Goal: Information Seeking & Learning: Learn about a topic

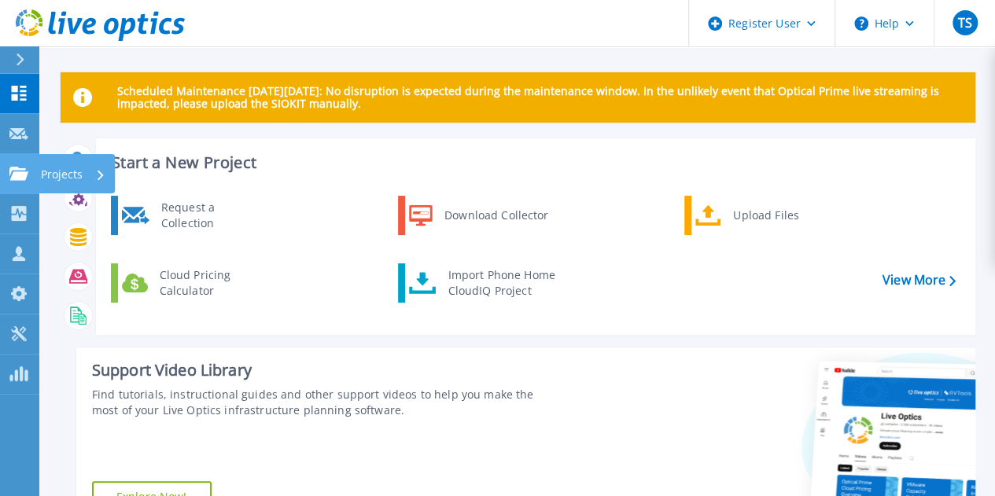
click at [17, 177] on icon at bounding box center [18, 173] width 19 height 13
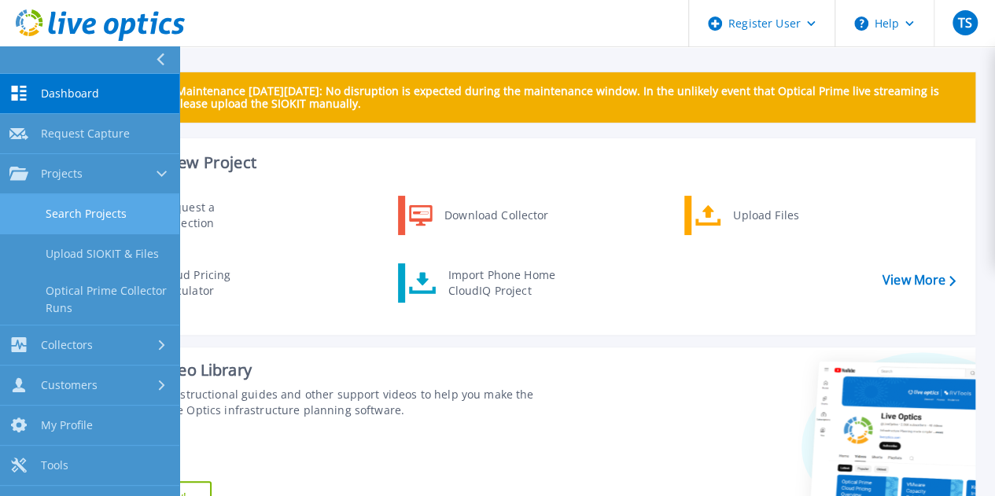
click at [93, 224] on link "Search Projects" at bounding box center [89, 214] width 179 height 40
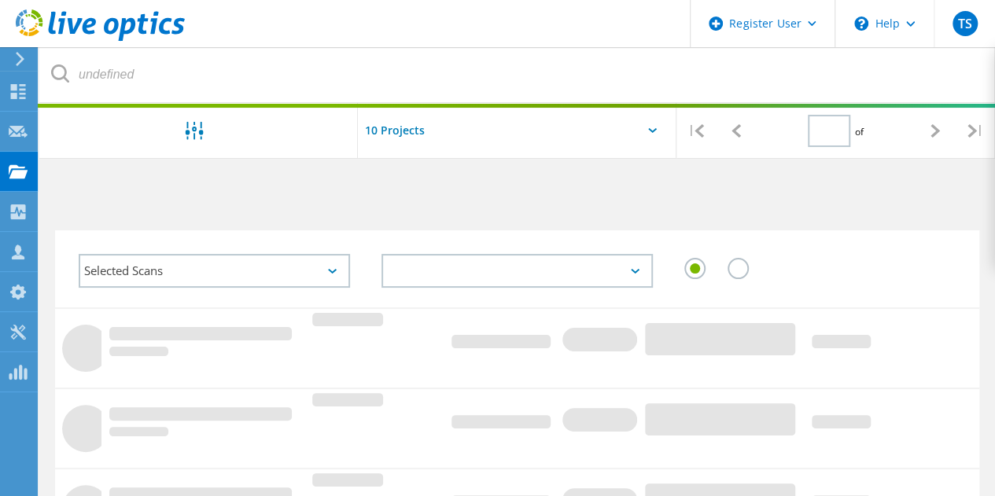
type input "1"
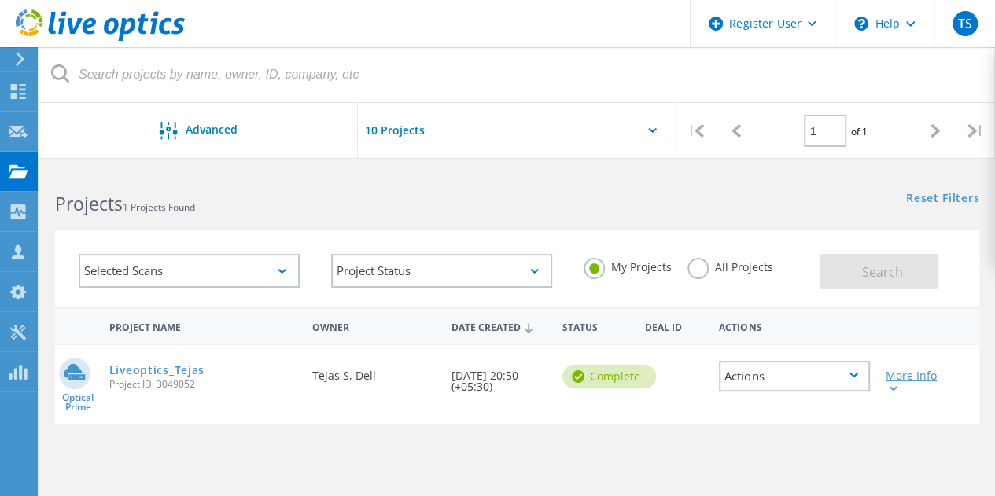
click at [908, 383] on div "More Info" at bounding box center [915, 381] width 58 height 22
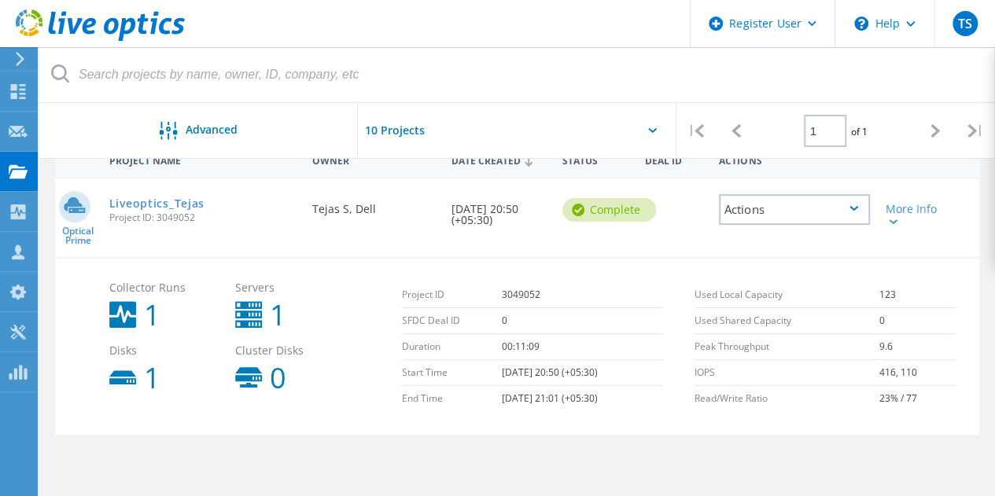
scroll to position [163, 0]
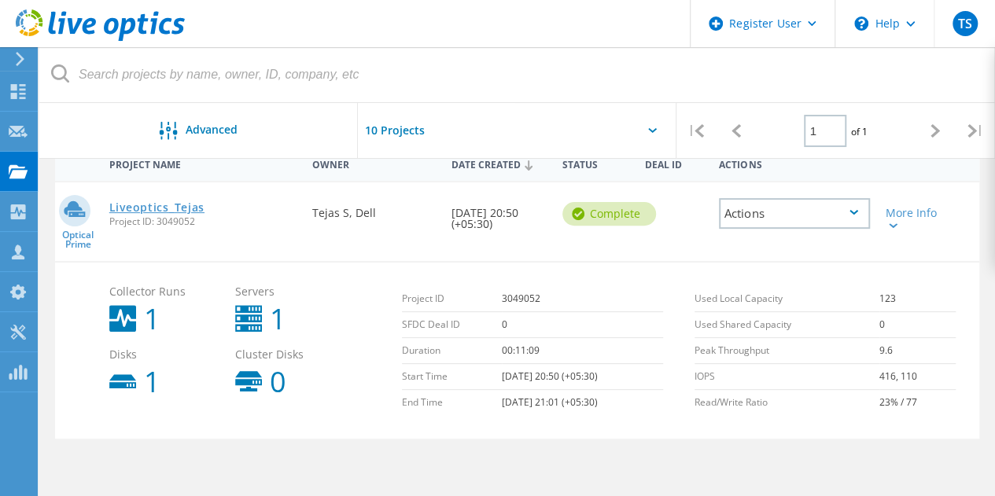
click at [184, 204] on link "Liveoptics_Tejas" at bounding box center [156, 207] width 95 height 11
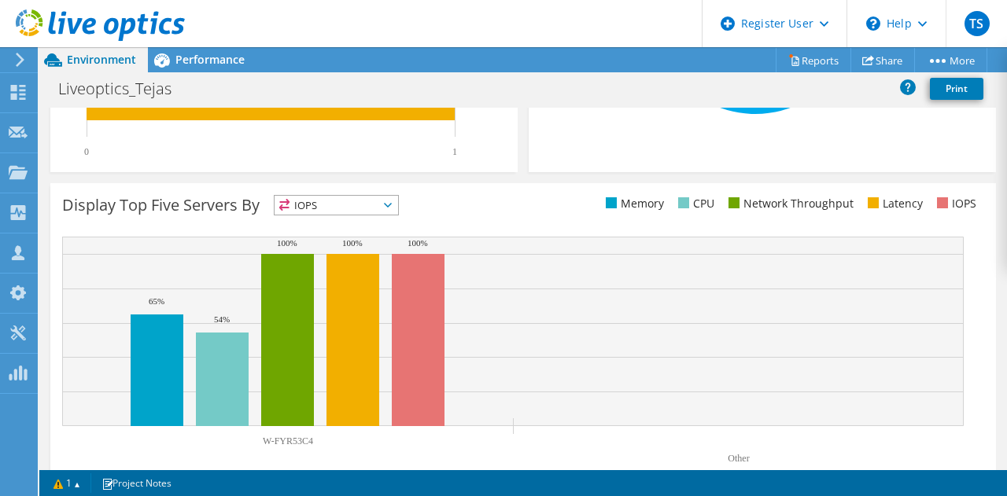
scroll to position [563, 0]
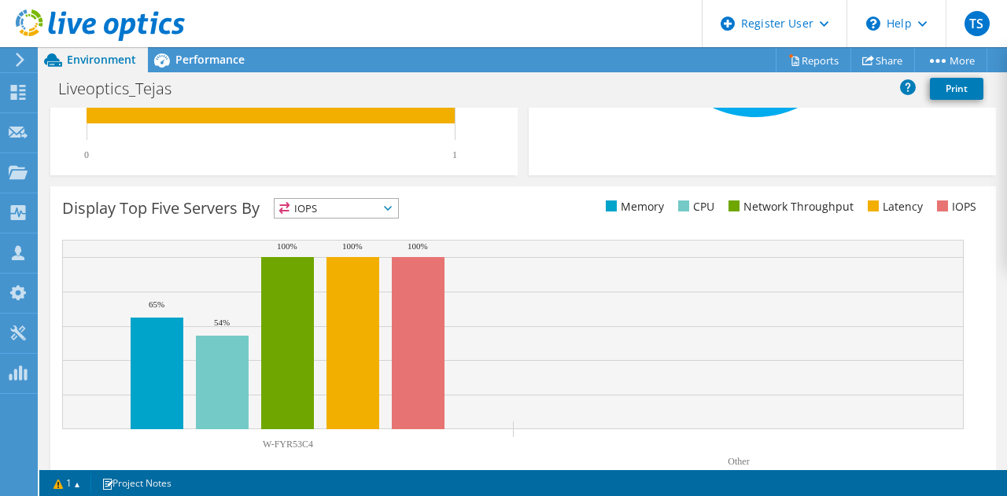
click at [355, 212] on span "IOPS" at bounding box center [336, 208] width 123 height 19
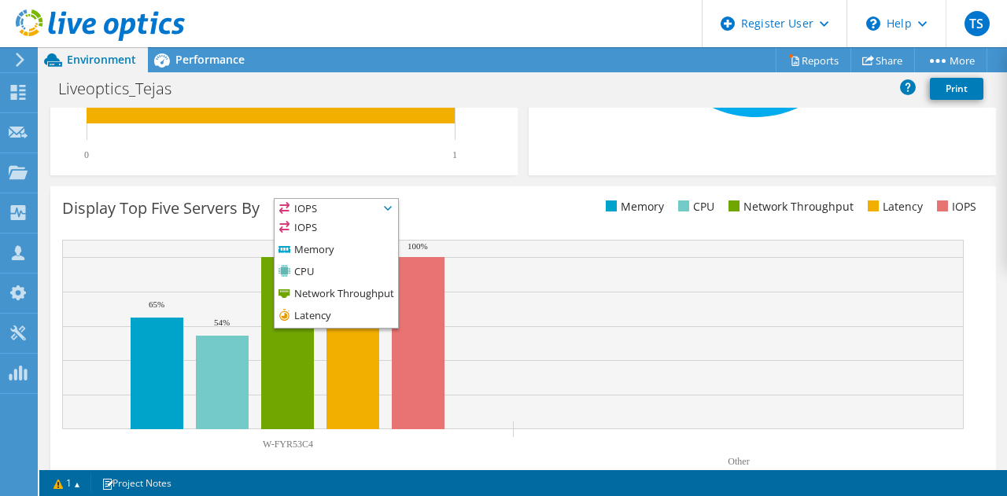
click at [453, 202] on div "Display Top Five Servers By IOPS IOPS" at bounding box center [292, 211] width 461 height 26
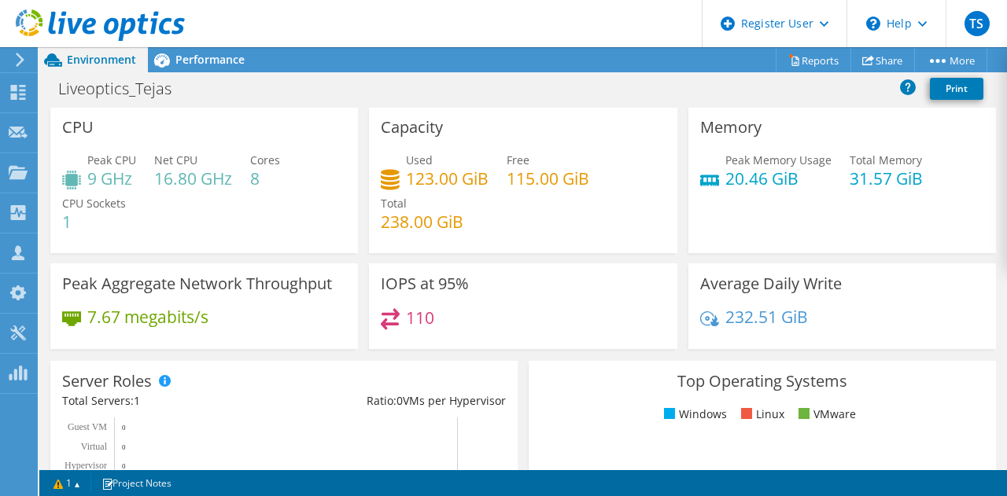
scroll to position [0, 0]
click at [186, 62] on span "Performance" at bounding box center [209, 59] width 69 height 15
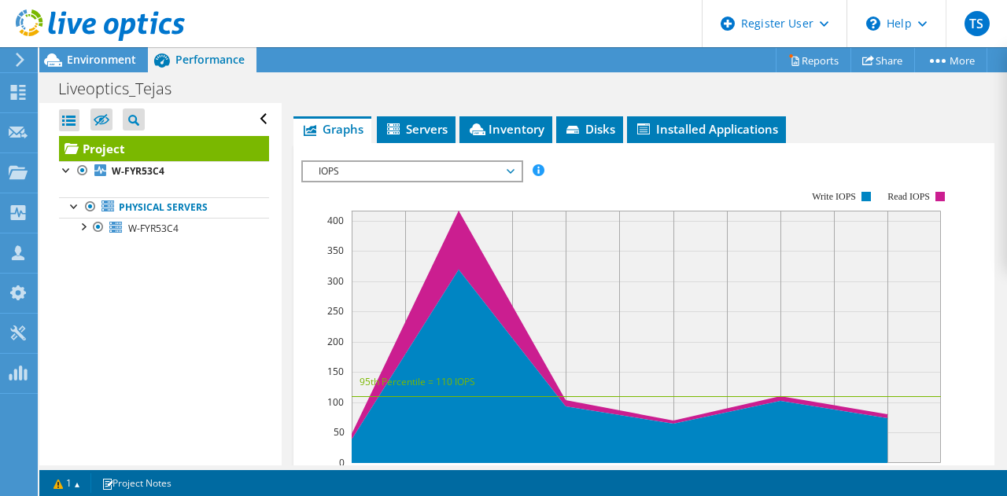
scroll to position [406, 0]
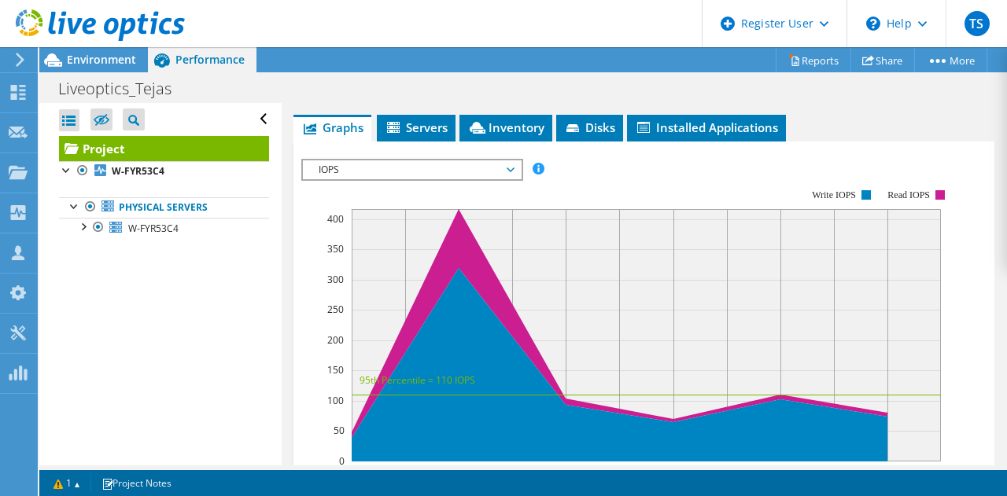
click at [377, 179] on span "IOPS" at bounding box center [412, 169] width 202 height 19
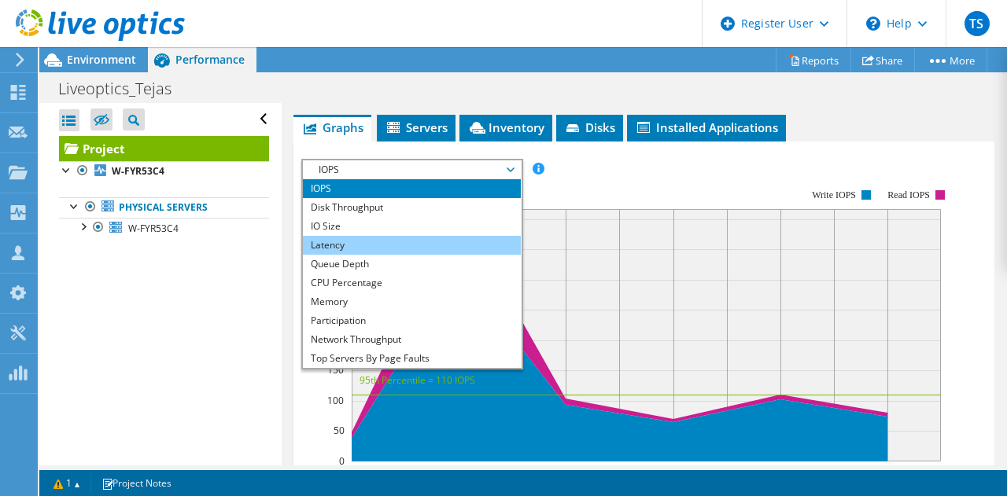
click at [353, 255] on li "Latency" at bounding box center [412, 245] width 218 height 19
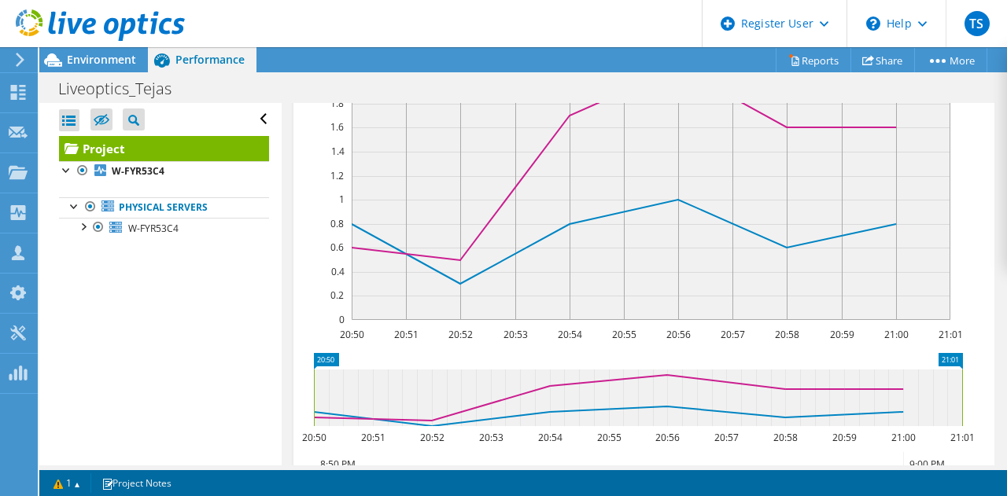
scroll to position [790, 0]
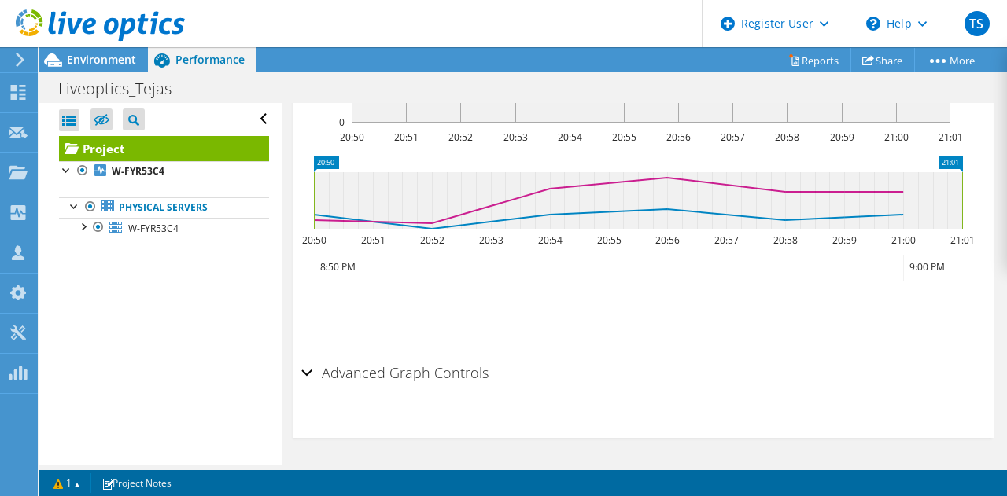
click at [407, 372] on h2 "Advanced Graph Controls" at bounding box center [394, 372] width 187 height 31
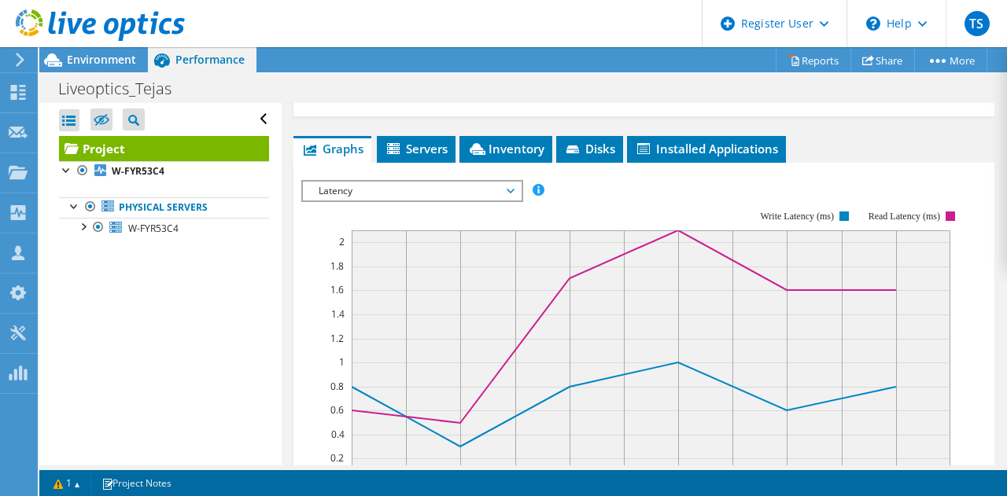
scroll to position [392, 0]
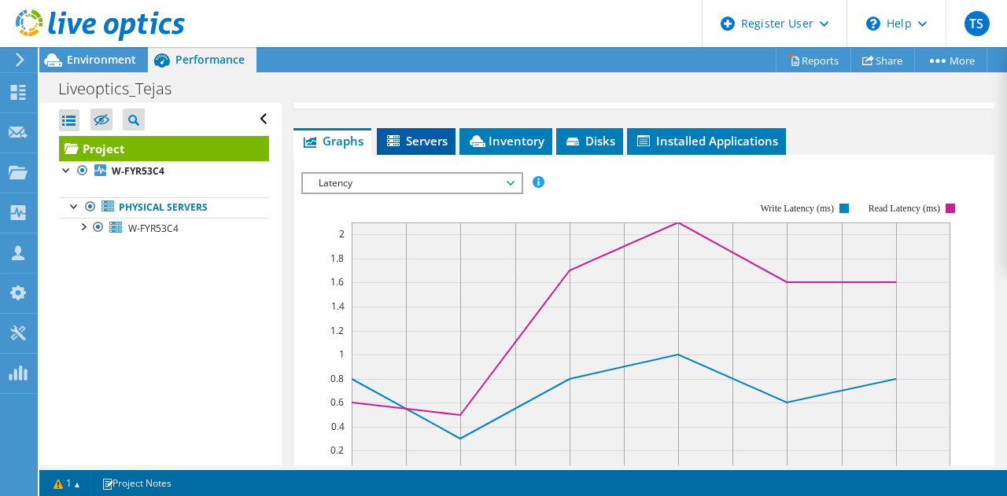
click at [439, 149] on span "Servers" at bounding box center [416, 141] width 63 height 16
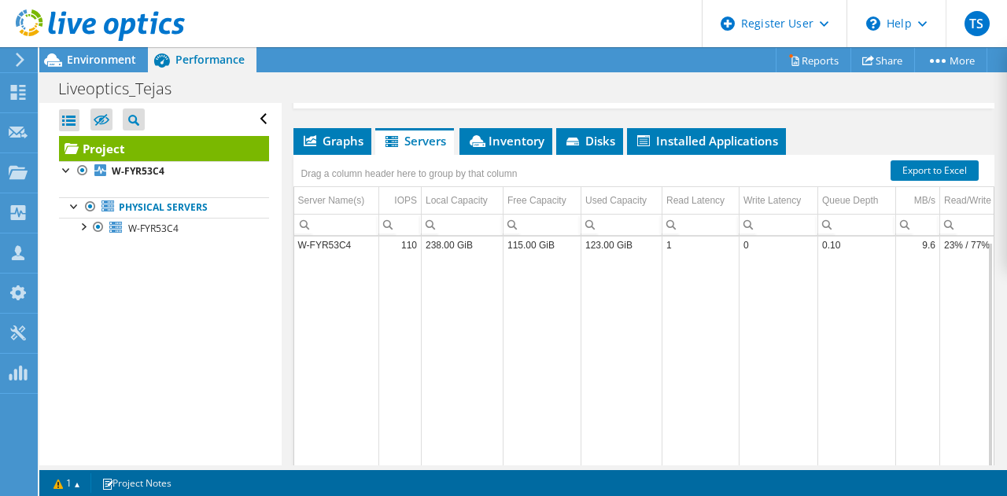
scroll to position [0, 0]
click at [348, 155] on li "Graphs" at bounding box center [332, 141] width 78 height 27
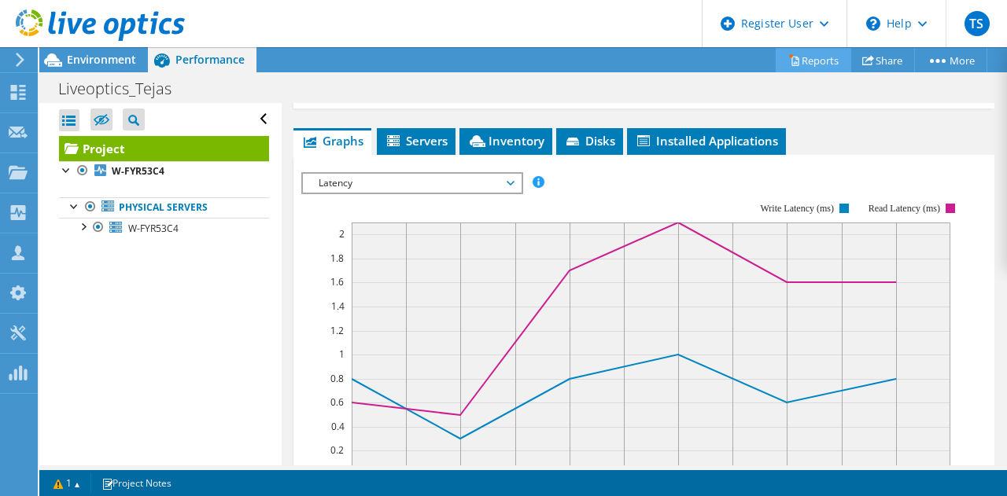
click at [787, 53] on link "Reports" at bounding box center [814, 60] width 76 height 24
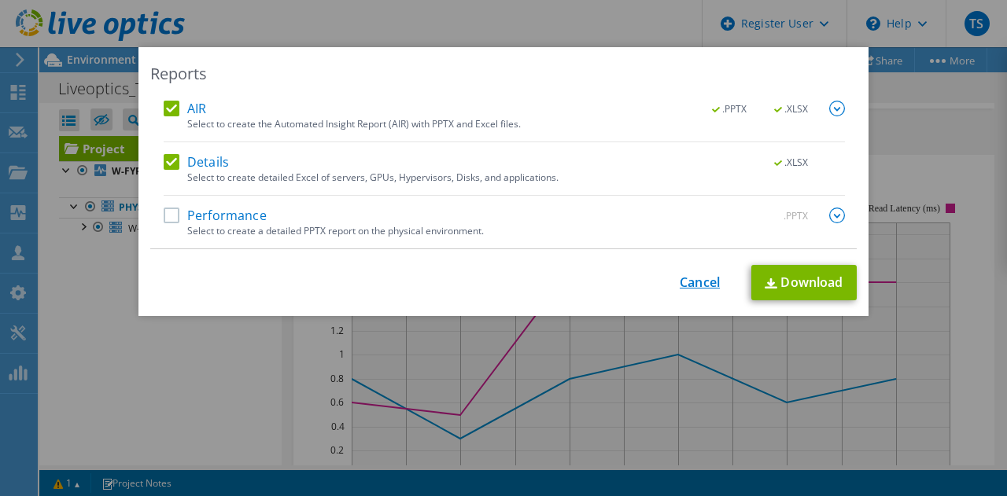
click at [687, 277] on link "Cancel" at bounding box center [700, 282] width 40 height 15
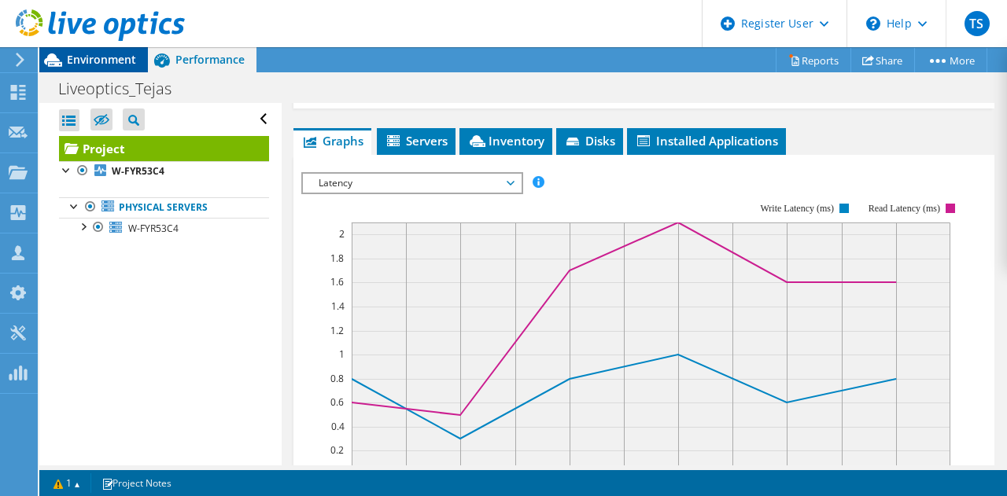
click at [115, 55] on span "Environment" at bounding box center [101, 59] width 69 height 15
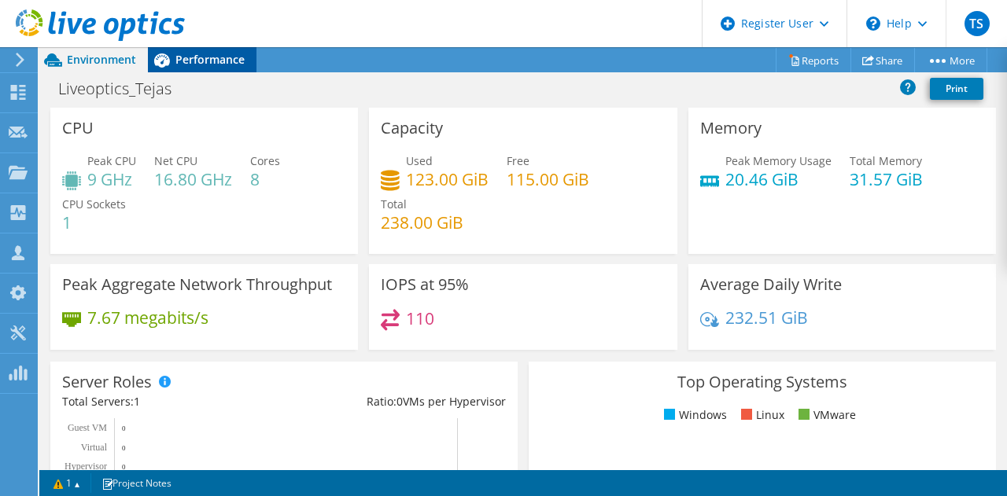
click at [182, 57] on span "Performance" at bounding box center [209, 59] width 69 height 15
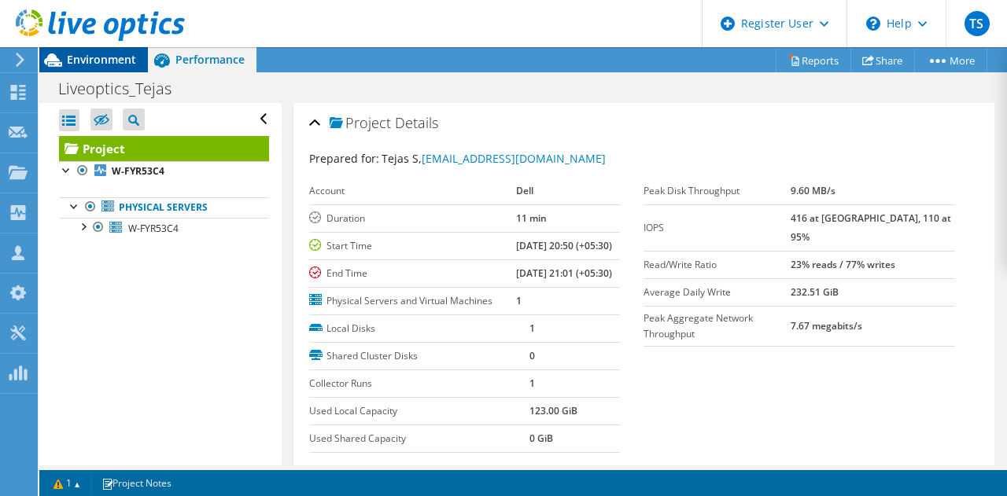
click at [112, 53] on span "Environment" at bounding box center [101, 59] width 69 height 15
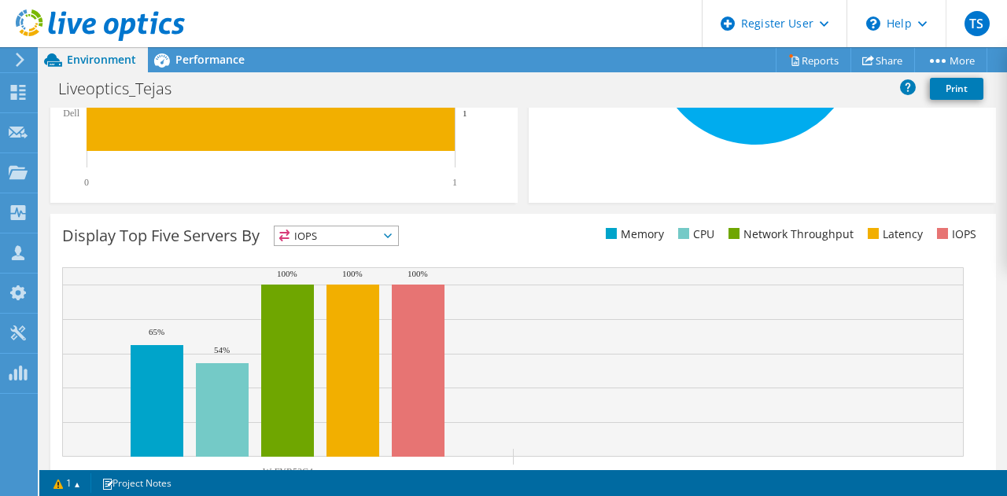
scroll to position [595, 0]
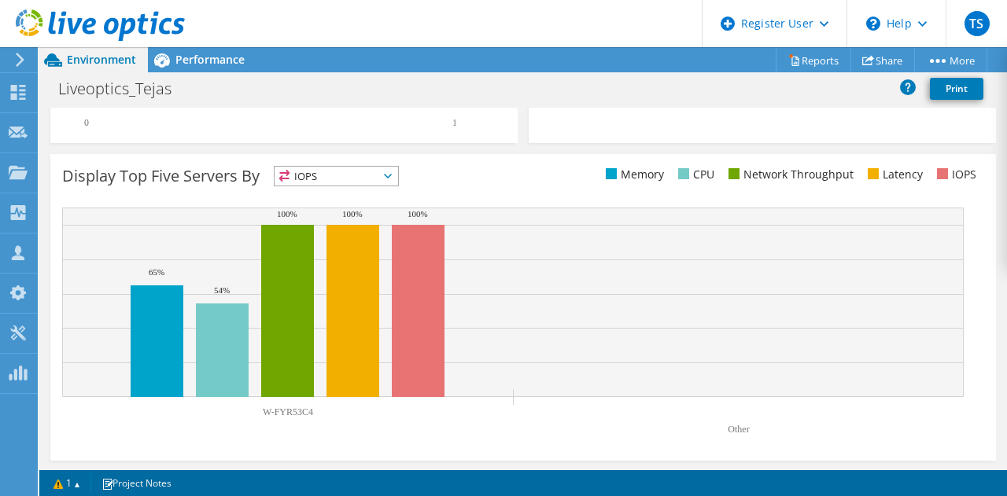
click at [393, 182] on span "IOPS" at bounding box center [336, 176] width 123 height 19
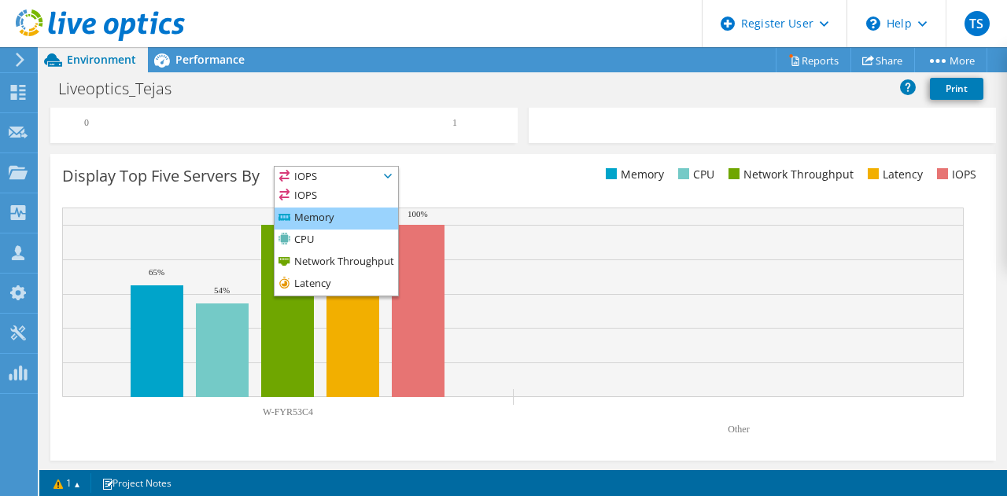
click at [359, 222] on li "Memory" at bounding box center [336, 219] width 123 height 22
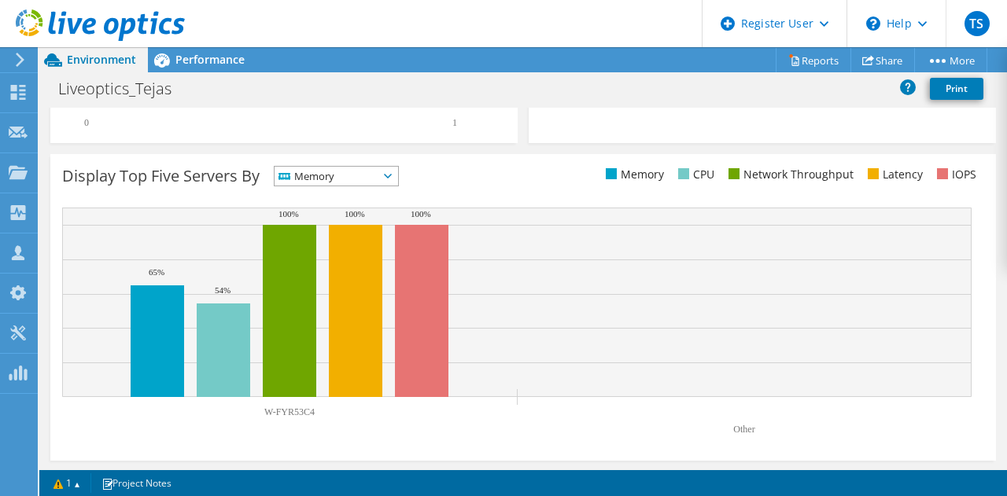
click at [369, 174] on span "Memory" at bounding box center [327, 176] width 104 height 19
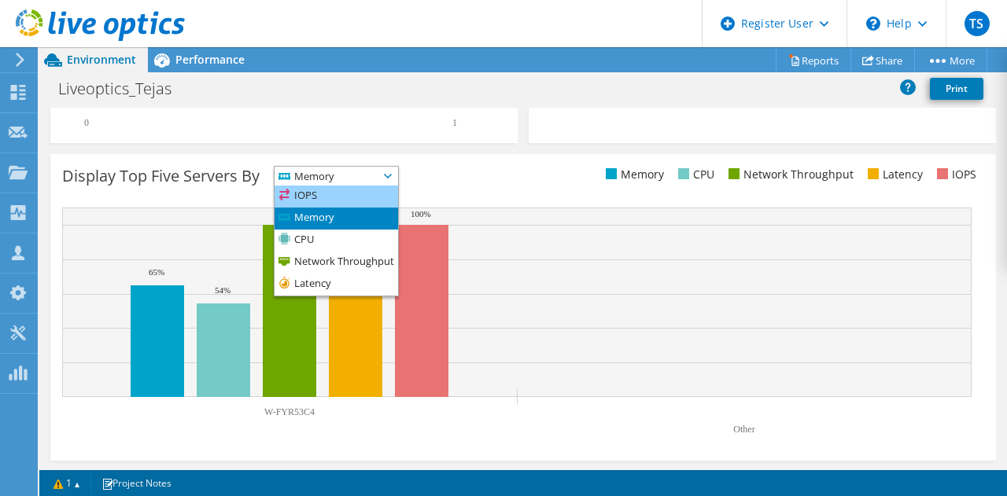
click at [308, 197] on li "IOPS" at bounding box center [336, 197] width 123 height 22
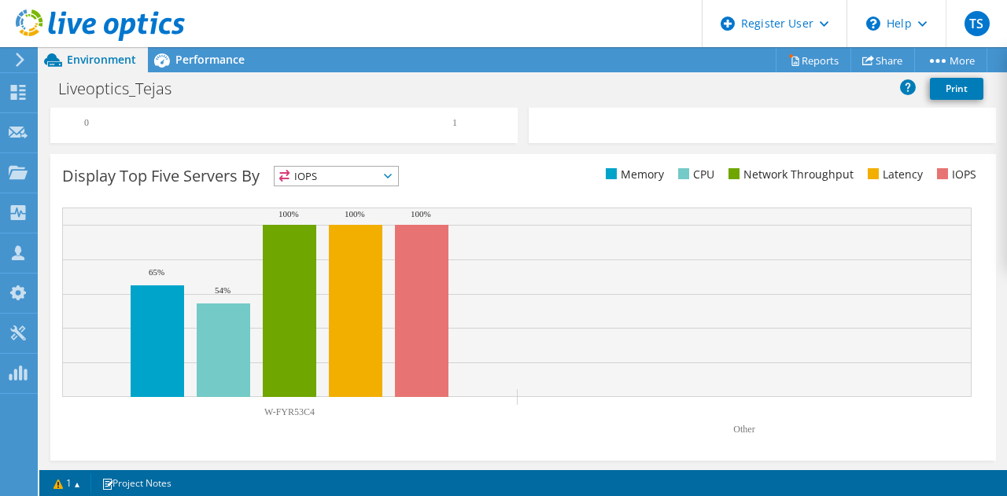
click at [321, 174] on span "IOPS" at bounding box center [327, 176] width 104 height 19
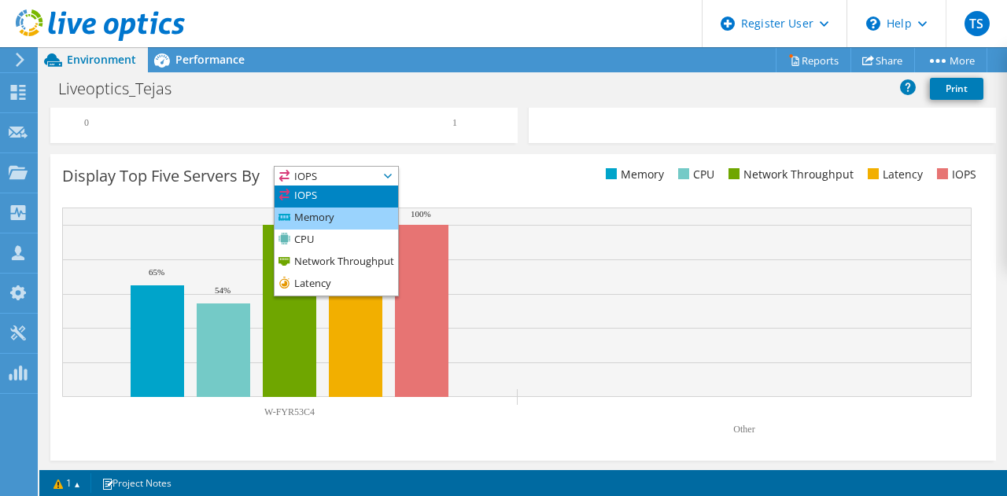
click at [321, 208] on li "Memory" at bounding box center [336, 219] width 123 height 22
